Goal: Use online tool/utility: Utilize a website feature to perform a specific function

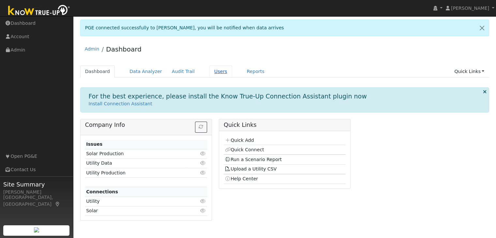
click at [211, 75] on link "Users" at bounding box center [221, 72] width 23 height 12
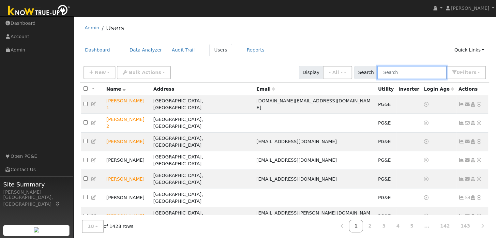
click at [400, 74] on input "text" at bounding box center [412, 72] width 69 height 13
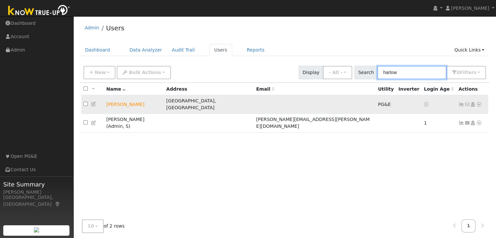
type input "harlow"
click at [480, 102] on icon at bounding box center [479, 104] width 6 height 5
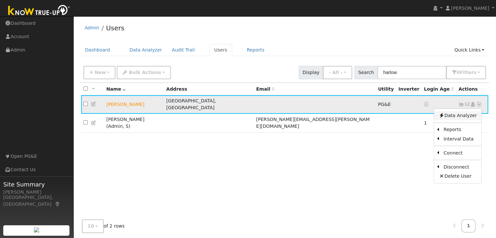
click at [462, 113] on link "Data Analyzer" at bounding box center [457, 115] width 47 height 9
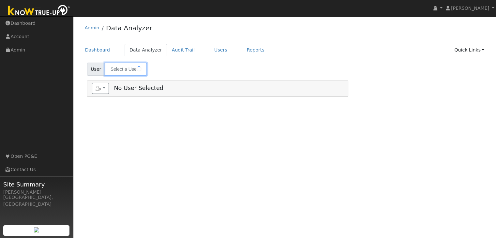
type input "[PERSON_NAME]"
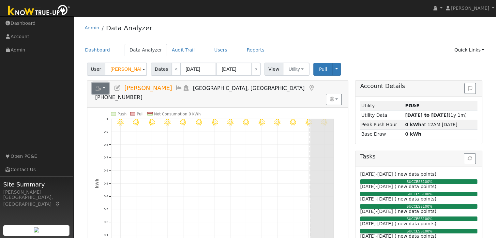
click at [103, 87] on button "button" at bounding box center [100, 88] width 17 height 11
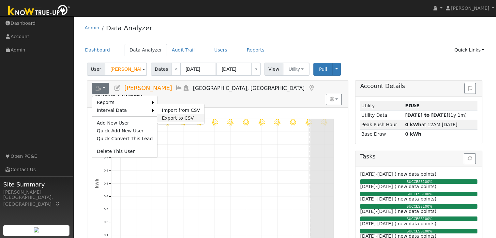
click at [169, 117] on link "Export to CSV" at bounding box center [180, 118] width 47 height 8
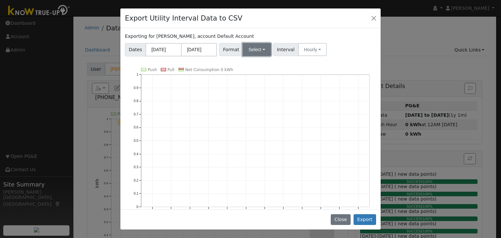
click at [255, 51] on button "Select" at bounding box center [257, 49] width 28 height 13
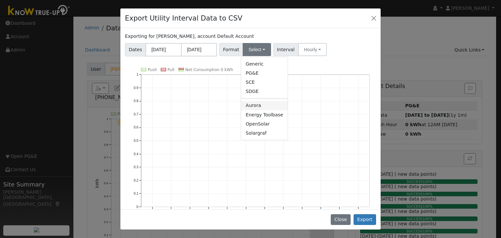
click at [252, 106] on link "Aurora" at bounding box center [264, 105] width 47 height 9
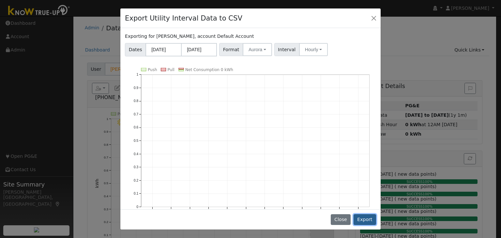
click at [366, 223] on button "Export" at bounding box center [365, 219] width 23 height 11
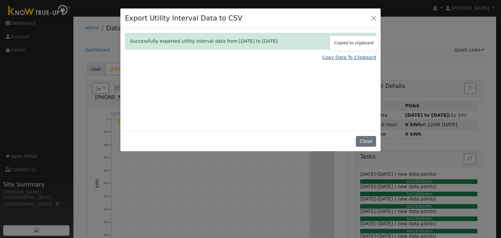
click at [356, 57] on link "Copy Data To Clipboard" at bounding box center [349, 57] width 54 height 7
click at [376, 18] on button "Close" at bounding box center [373, 17] width 9 height 9
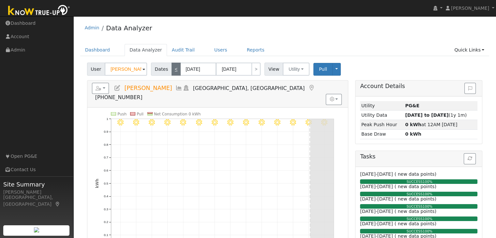
click at [174, 69] on link "<" at bounding box center [176, 69] width 9 height 13
type input "[DATE]"
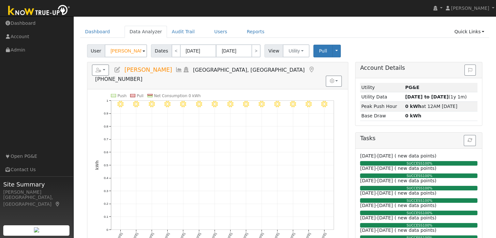
scroll to position [17, 0]
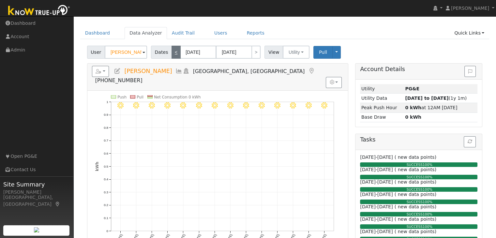
click at [172, 52] on link "<" at bounding box center [176, 52] width 9 height 13
type input "[DATE]"
click at [172, 52] on link "<" at bounding box center [176, 52] width 9 height 13
type input "[DATE]"
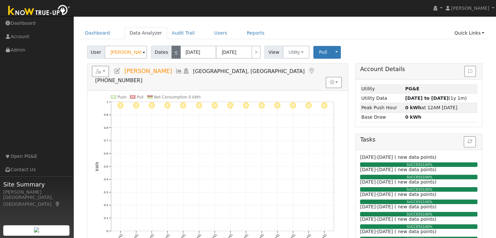
type input "[DATE]"
click at [172, 52] on link "<" at bounding box center [176, 52] width 9 height 13
type input "06/06/2025"
type input "06/19/2025"
click at [172, 52] on link "<" at bounding box center [176, 52] width 9 height 13
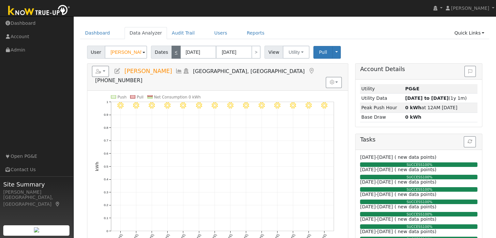
type input "05/23/2025"
type input "06/05/2025"
click at [172, 52] on link "<" at bounding box center [176, 52] width 9 height 13
type input "05/09/2025"
type input "05/22/2025"
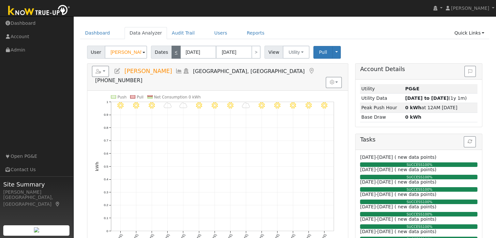
click at [172, 52] on link "<" at bounding box center [176, 52] width 9 height 13
type input "04/25/2025"
type input "05/08/2025"
click at [172, 52] on link "<" at bounding box center [176, 52] width 9 height 13
type input "04/11/2025"
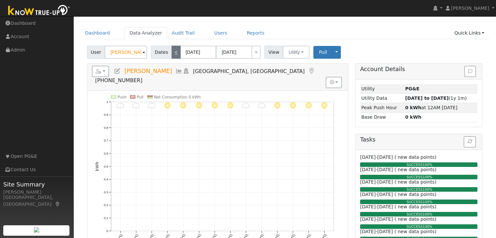
type input "04/24/2025"
click at [172, 52] on link "<" at bounding box center [176, 52] width 9 height 13
type input "03/28/2025"
type input "04/10/2025"
click at [172, 52] on link "<" at bounding box center [176, 52] width 9 height 13
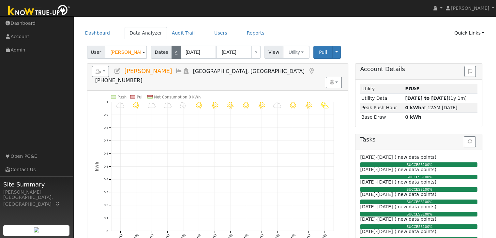
type input "03/14/2025"
type input "03/27/2025"
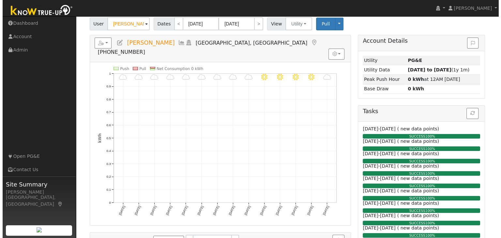
scroll to position [19, 0]
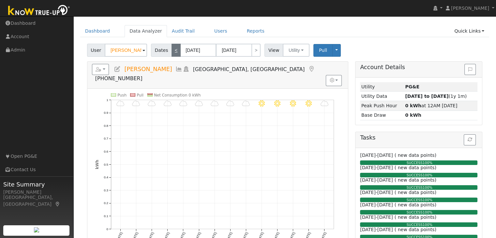
click at [174, 51] on link "<" at bounding box center [176, 50] width 9 height 13
type input "02/28/2025"
type input "03/13/2025"
click at [174, 51] on link "<" at bounding box center [176, 50] width 9 height 13
type input "02/14/2025"
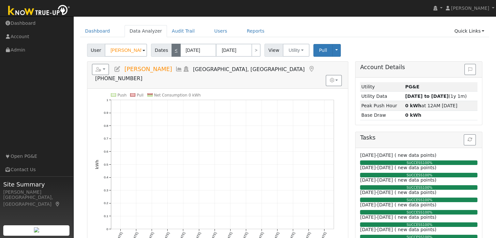
type input "02/27/2025"
click at [174, 51] on link "<" at bounding box center [176, 50] width 9 height 13
type input "01/31/2025"
type input "02/13/2025"
click at [104, 67] on button "button" at bounding box center [100, 69] width 17 height 11
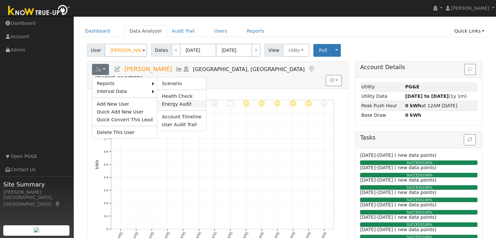
click at [173, 104] on link "Energy Audit" at bounding box center [181, 104] width 49 height 8
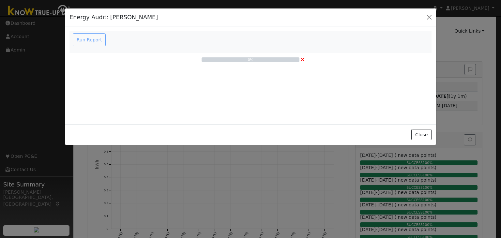
click at [80, 38] on div "Run Report" at bounding box center [90, 39] width 37 height 13
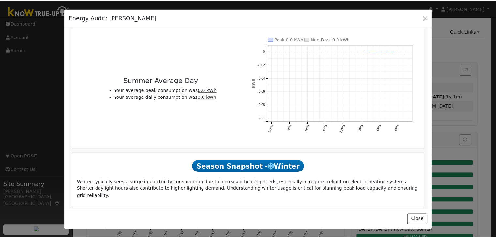
scroll to position [655, 0]
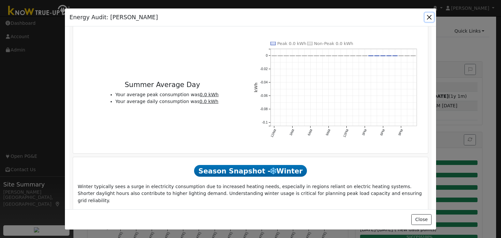
click at [429, 19] on button "button" at bounding box center [429, 17] width 9 height 9
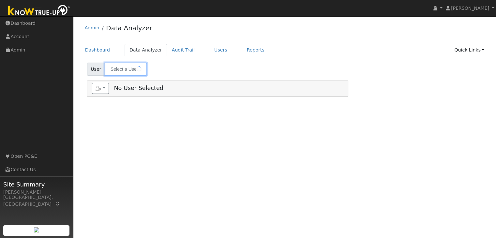
type input "[PERSON_NAME]"
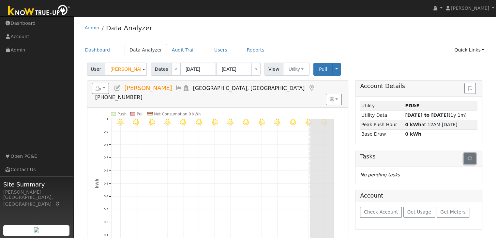
click at [473, 160] on button "button" at bounding box center [470, 158] width 12 height 11
click at [174, 66] on link "<" at bounding box center [176, 69] width 9 height 13
type input "[DATE]"
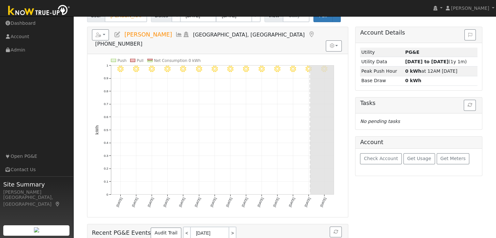
scroll to position [26, 0]
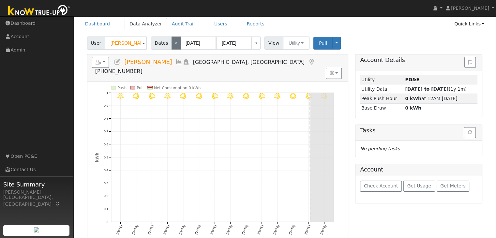
click at [173, 43] on link "<" at bounding box center [176, 43] width 9 height 13
type input "[DATE]"
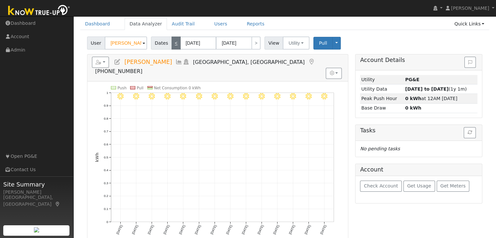
click at [173, 43] on link "<" at bounding box center [176, 43] width 9 height 13
type input "[DATE]"
click at [173, 43] on link "<" at bounding box center [176, 43] width 9 height 13
type input "[DATE]"
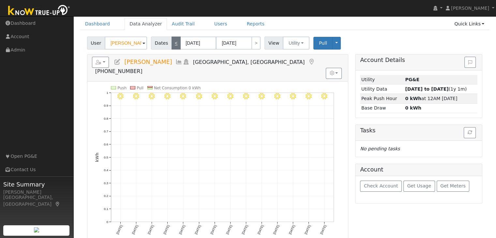
type input "[DATE]"
